Goal: Book appointment/travel/reservation

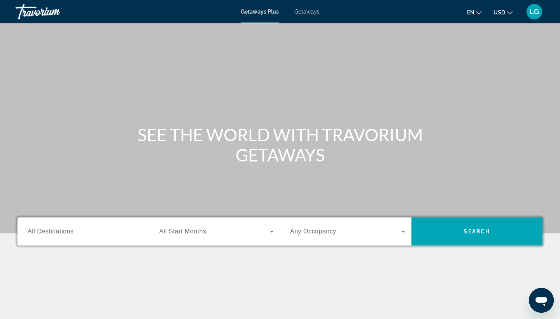
click at [73, 231] on span "All Destinations" at bounding box center [51, 231] width 46 height 7
click at [73, 231] on input "Destination All Destinations" at bounding box center [85, 231] width 115 height 9
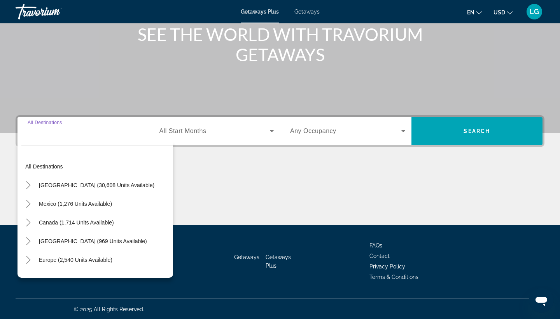
scroll to position [101, 0]
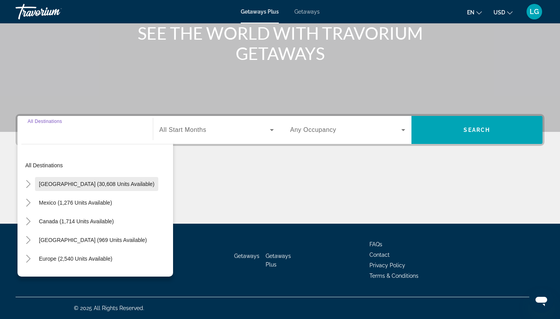
click at [79, 186] on span "[GEOGRAPHIC_DATA] (30,608 units available)" at bounding box center [96, 184] width 115 height 6
type input "**********"
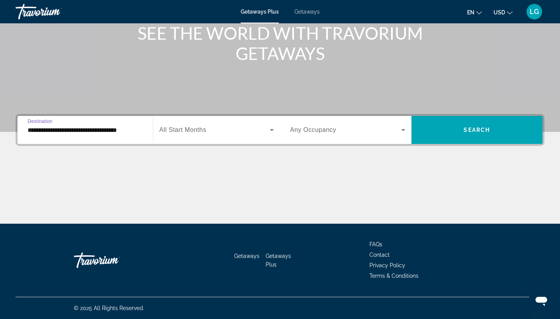
click at [269, 133] on icon "Search widget" at bounding box center [271, 129] width 9 height 9
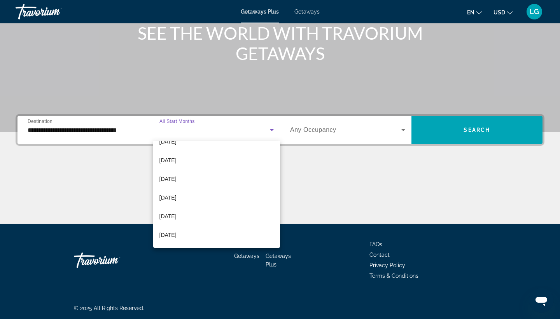
scroll to position [68, 0]
click at [176, 197] on span "[DATE]" at bounding box center [167, 196] width 17 height 9
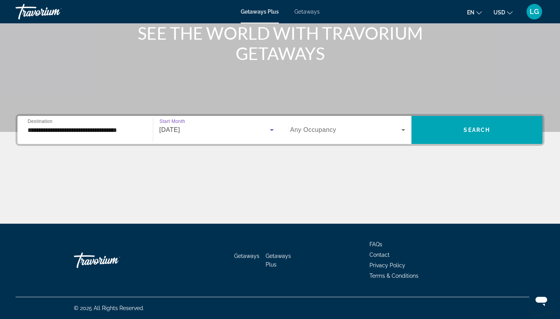
click at [403, 129] on icon "Search widget" at bounding box center [402, 129] width 9 height 9
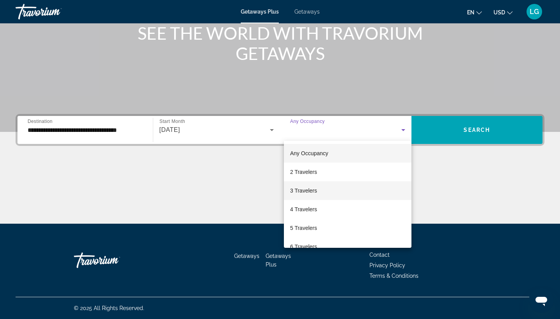
click at [318, 188] on mat-option "3 Travelers" at bounding box center [347, 190] width 127 height 19
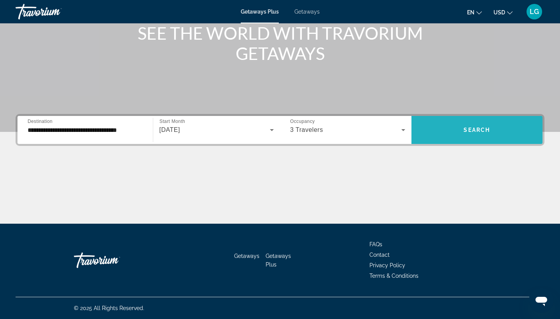
click at [494, 134] on span "Search widget" at bounding box center [476, 129] width 131 height 19
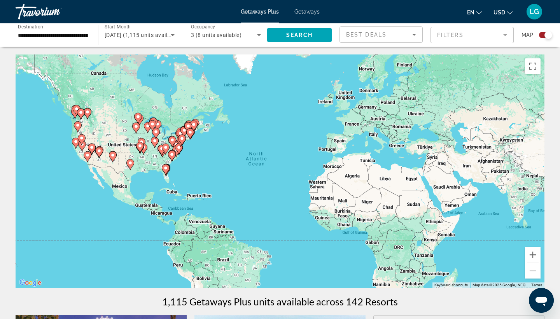
click at [119, 201] on div "To activate drag with keyboard, press Alt + Enter. Once in keyboard drag state,…" at bounding box center [280, 170] width 529 height 233
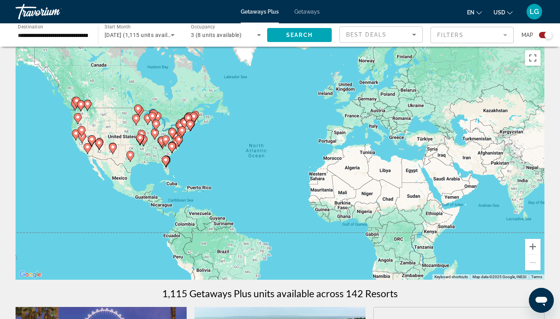
scroll to position [9, 0]
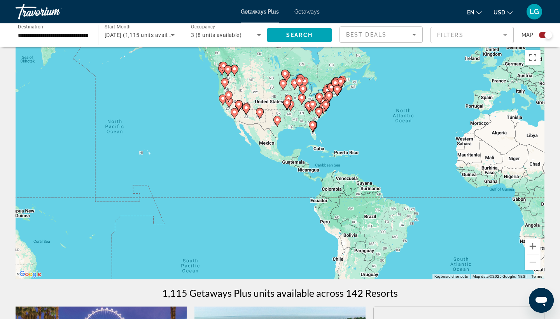
drag, startPoint x: 106, startPoint y: 156, endPoint x: 253, endPoint y: 121, distance: 151.7
click at [253, 121] on div "To activate drag with keyboard, press Alt + Enter. Once in keyboard drag state,…" at bounding box center [280, 162] width 529 height 233
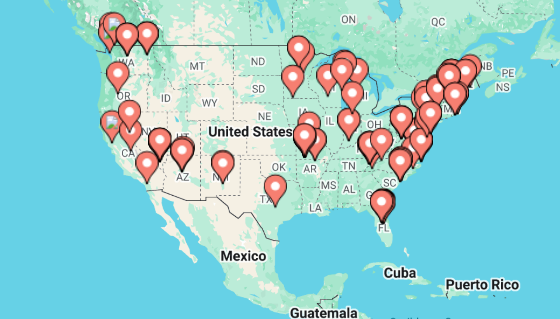
drag, startPoint x: 118, startPoint y: 26, endPoint x: 34, endPoint y: 78, distance: 98.9
click at [34, 78] on div "To activate drag with keyboard, press Alt + Enter. Once in keyboard drag state,…" at bounding box center [280, 167] width 529 height 233
click at [148, 164] on icon "Main content" at bounding box center [151, 169] width 7 height 10
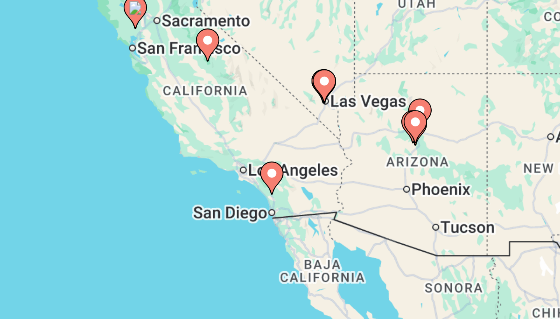
drag, startPoint x: 174, startPoint y: 63, endPoint x: 87, endPoint y: 74, distance: 88.2
click at [87, 74] on div "To activate drag with keyboard, press Alt + Enter. Once in keyboard drag state,…" at bounding box center [280, 167] width 529 height 233
click at [191, 169] on image "Main content" at bounding box center [193, 171] width 5 height 5
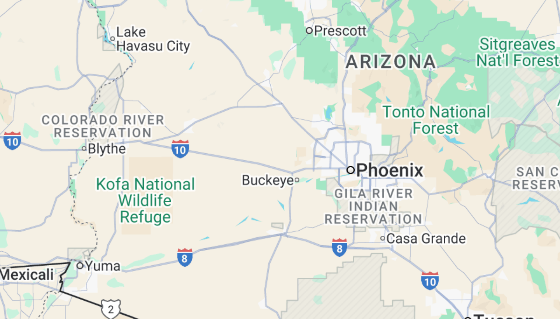
drag, startPoint x: 60, startPoint y: 68, endPoint x: 169, endPoint y: 35, distance: 113.3
click at [169, 51] on div "To activate drag with keyboard, press Alt + Enter. Once in keyboard drag state,…" at bounding box center [280, 167] width 529 height 233
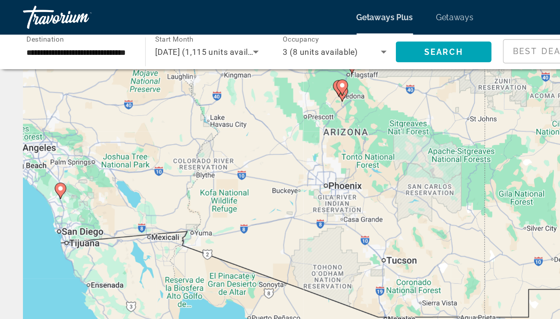
scroll to position [0, 0]
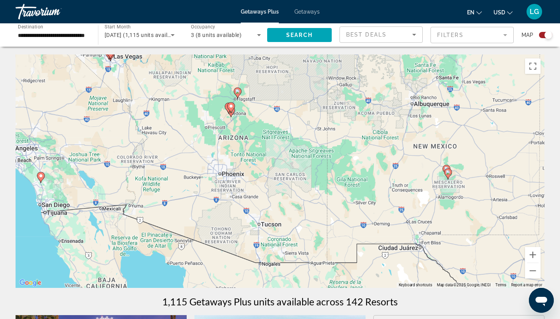
click at [40, 180] on icon "Main content" at bounding box center [40, 177] width 7 height 10
click at [40, 180] on div "To activate drag with keyboard, press Alt + Enter. Once in keyboard drag state,…" at bounding box center [280, 170] width 529 height 233
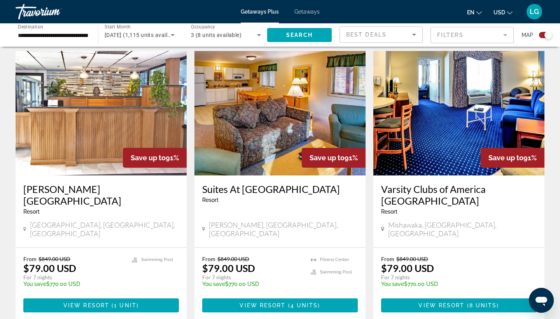
scroll to position [1115, 0]
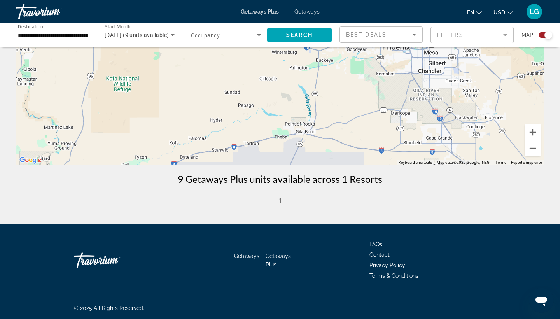
scroll to position [122, 0]
click at [278, 200] on span "1" at bounding box center [280, 200] width 4 height 9
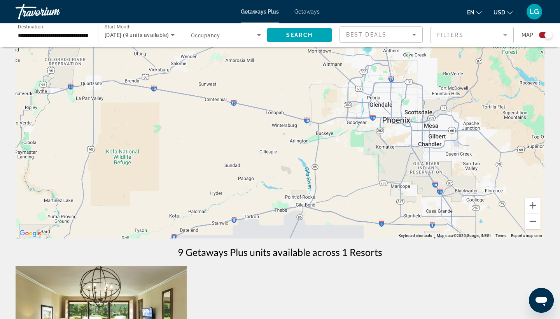
scroll to position [49, 0]
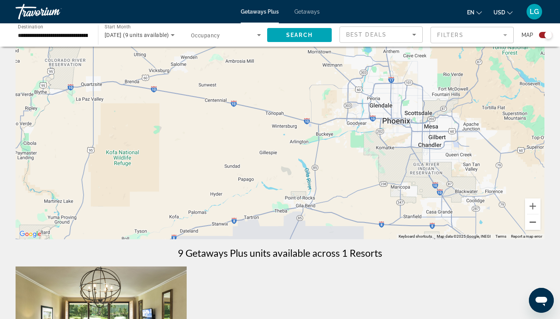
click at [535, 225] on button "Zoom out" at bounding box center [533, 222] width 16 height 16
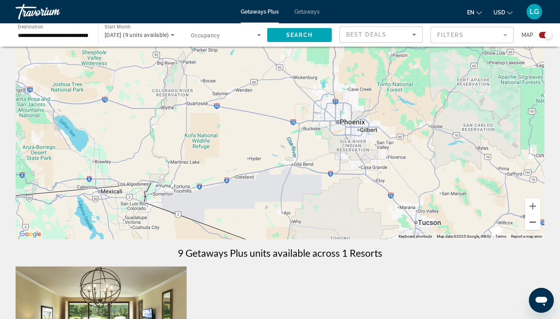
click at [535, 225] on button "Zoom out" at bounding box center [533, 222] width 16 height 16
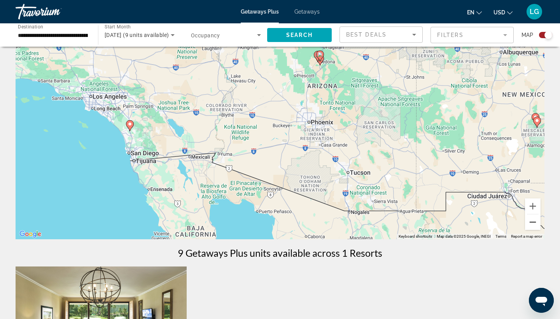
click at [535, 225] on button "Zoom out" at bounding box center [533, 222] width 16 height 16
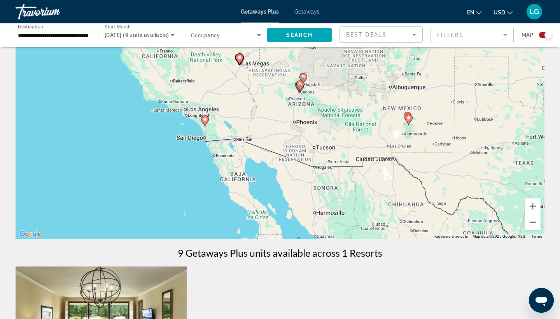
click at [535, 225] on button "Zoom out" at bounding box center [533, 222] width 16 height 16
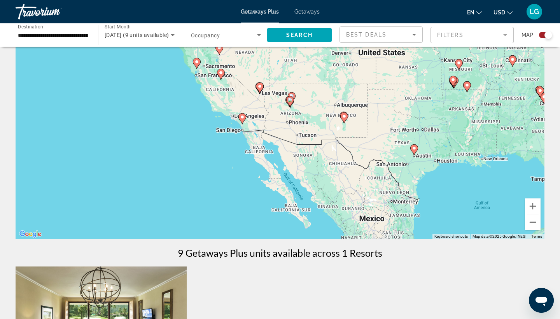
click at [535, 225] on button "Zoom out" at bounding box center [533, 222] width 16 height 16
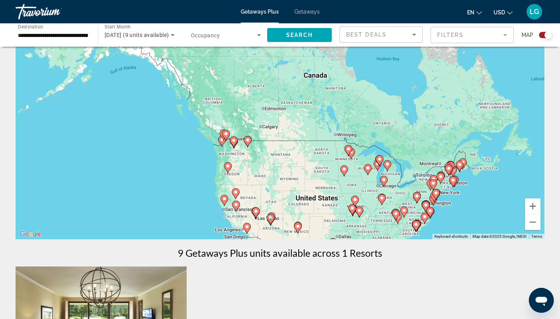
drag, startPoint x: 220, startPoint y: 80, endPoint x: 205, endPoint y: 192, distance: 113.2
click at [205, 192] on div "To activate drag with keyboard, press Alt + Enter. Once in keyboard drag state,…" at bounding box center [280, 122] width 529 height 233
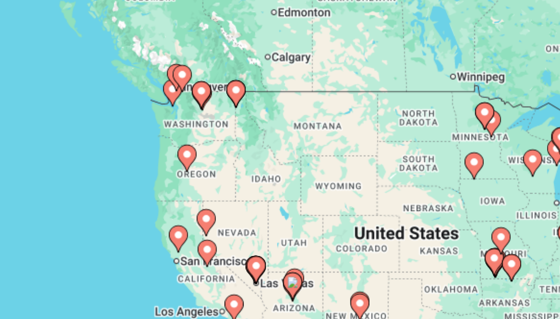
click at [244, 166] on icon "Main content" at bounding box center [247, 171] width 7 height 10
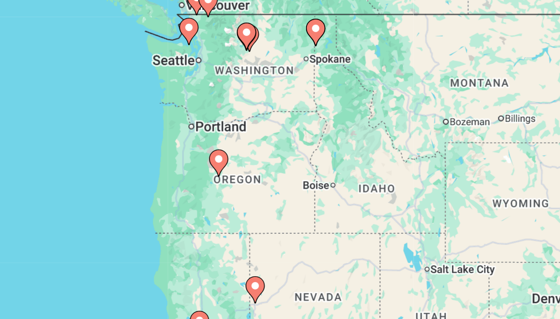
click at [276, 141] on icon "Main content" at bounding box center [279, 146] width 7 height 10
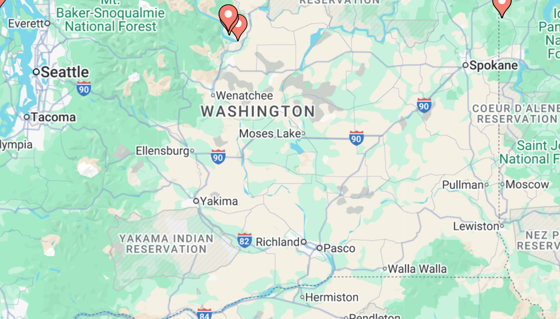
drag, startPoint x: 42, startPoint y: 56, endPoint x: 118, endPoint y: 45, distance: 77.0
click at [118, 45] on div "To activate drag with keyboard, press Alt + Enter. Once in keyboard drag state,…" at bounding box center [280, 151] width 529 height 233
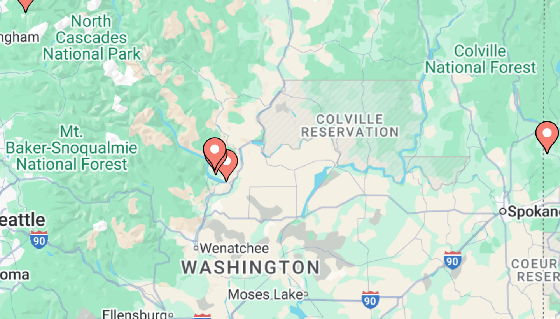
drag, startPoint x: 79, startPoint y: 21, endPoint x: 78, endPoint y: 78, distance: 57.5
click at [78, 78] on div "To activate drag with keyboard, press Alt + Enter. Once in keyboard drag state,…" at bounding box center [280, 151] width 529 height 233
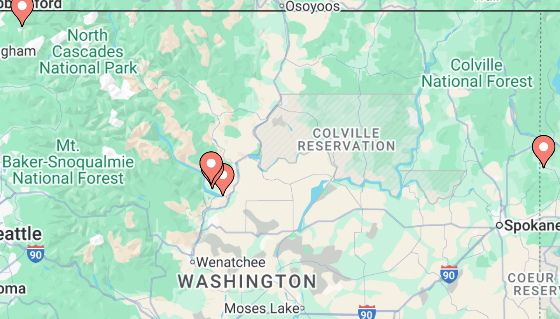
click at [241, 193] on image "Main content" at bounding box center [243, 195] width 5 height 5
type input "**********"
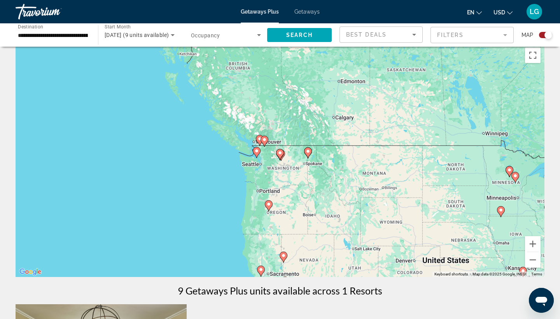
scroll to position [14, 0]
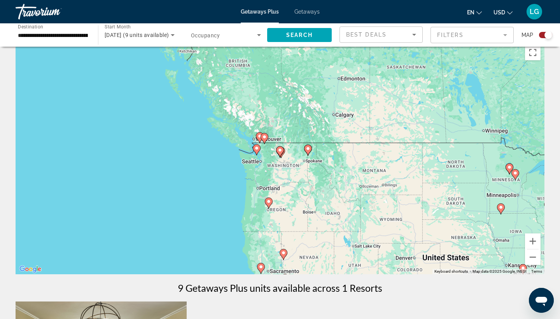
click at [505, 36] on mat-form-field "Filters" at bounding box center [471, 35] width 83 height 16
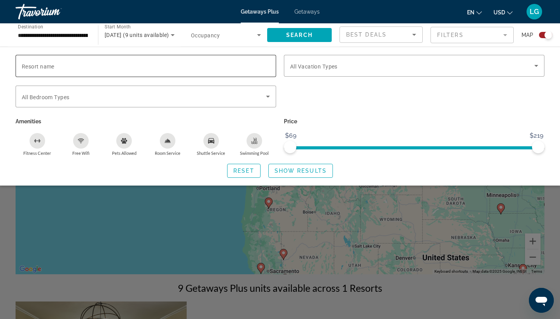
click at [40, 66] on span "Resort name" at bounding box center [38, 66] width 33 height 6
click at [40, 66] on input "Resort name" at bounding box center [146, 65] width 248 height 9
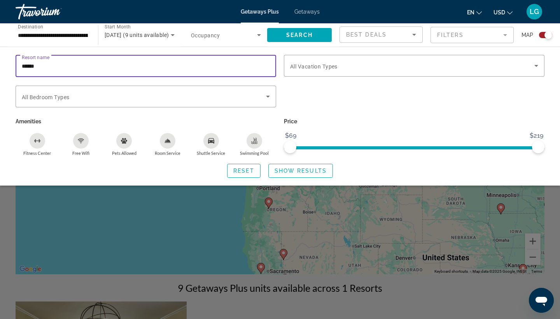
type input "******"
click at [292, 172] on span "Show Results" at bounding box center [300, 170] width 52 height 6
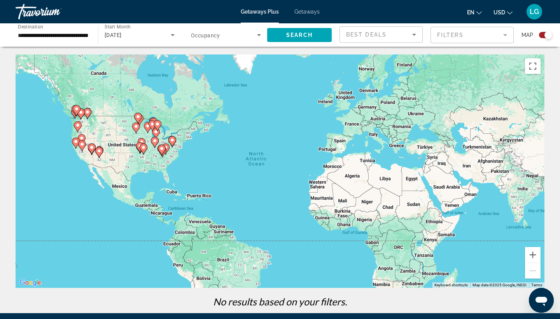
click at [292, 172] on div "To activate drag with keyboard, press Alt + Enter. Once in keyboard drag state,…" at bounding box center [280, 170] width 529 height 233
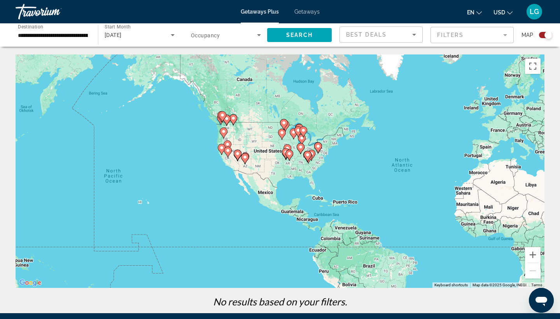
drag, startPoint x: 72, startPoint y: 121, endPoint x: 220, endPoint y: 127, distance: 148.2
click at [220, 127] on div "To activate drag with keyboard, press Alt + Enter. Once in keyboard drag state,…" at bounding box center [280, 170] width 529 height 233
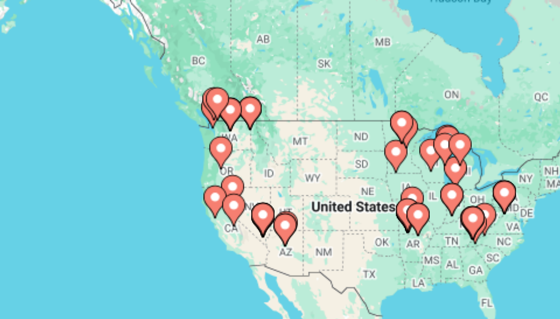
click at [216, 114] on icon "Main content" at bounding box center [219, 119] width 7 height 10
type input "**********"
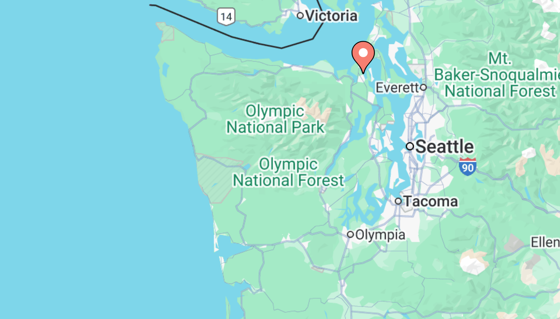
click at [124, 54] on div "To navigate, press the arrow keys. To activate drag with keyboard, press Alt + …" at bounding box center [280, 170] width 529 height 233
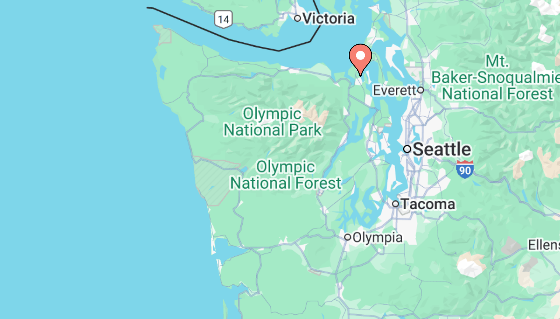
click at [276, 160] on icon "Main content" at bounding box center [279, 165] width 7 height 10
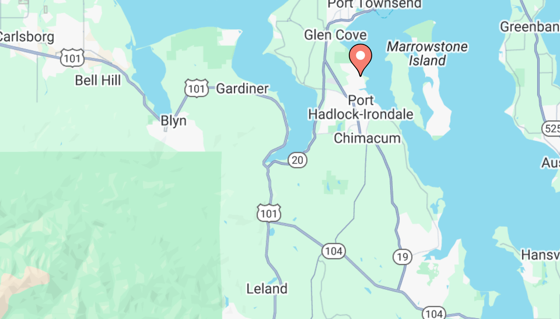
click at [276, 160] on icon "Main content" at bounding box center [279, 165] width 7 height 10
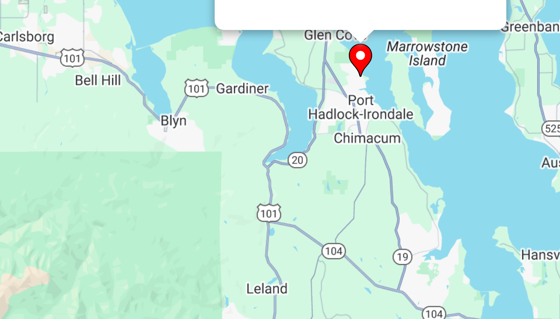
click at [276, 160] on icon "Main content" at bounding box center [279, 165] width 7 height 10
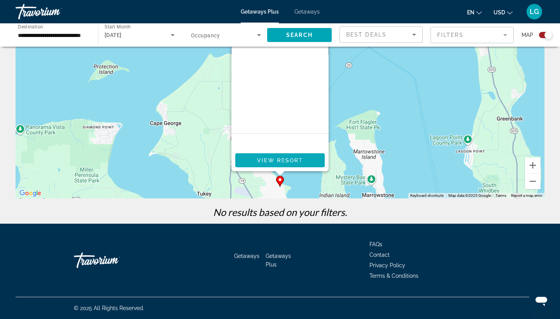
scroll to position [89, 0]
click at [272, 157] on span "Main content" at bounding box center [279, 160] width 89 height 19
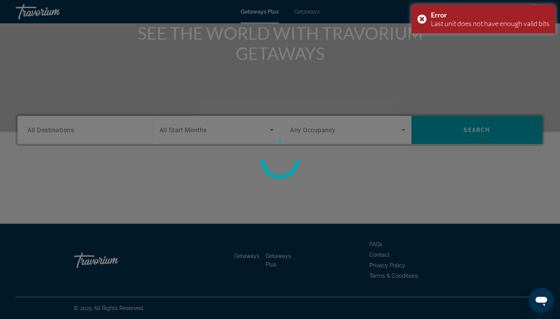
scroll to position [101, 0]
